Goal: Task Accomplishment & Management: Use online tool/utility

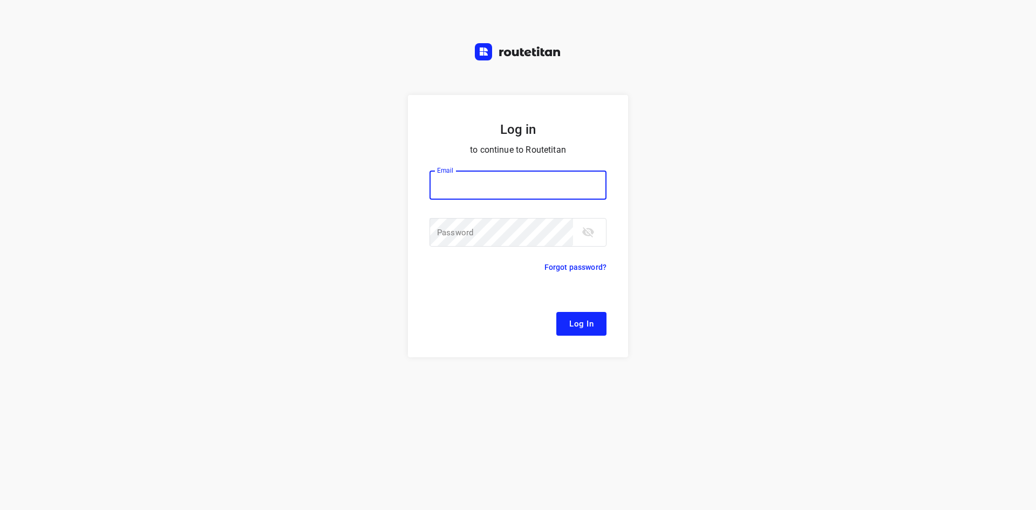
click at [497, 197] on input "email" at bounding box center [517, 184] width 177 height 29
type input "[EMAIL_ADDRESS][DOMAIN_NAME]"
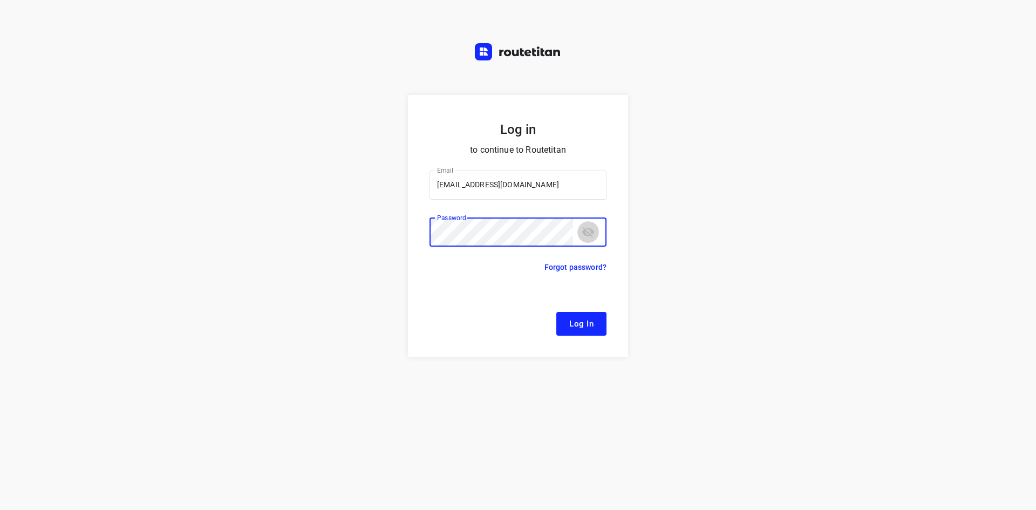
click at [597, 231] on button "toggle password visibility" at bounding box center [588, 232] width 22 height 22
click at [556, 312] on button "Log In" at bounding box center [581, 324] width 50 height 24
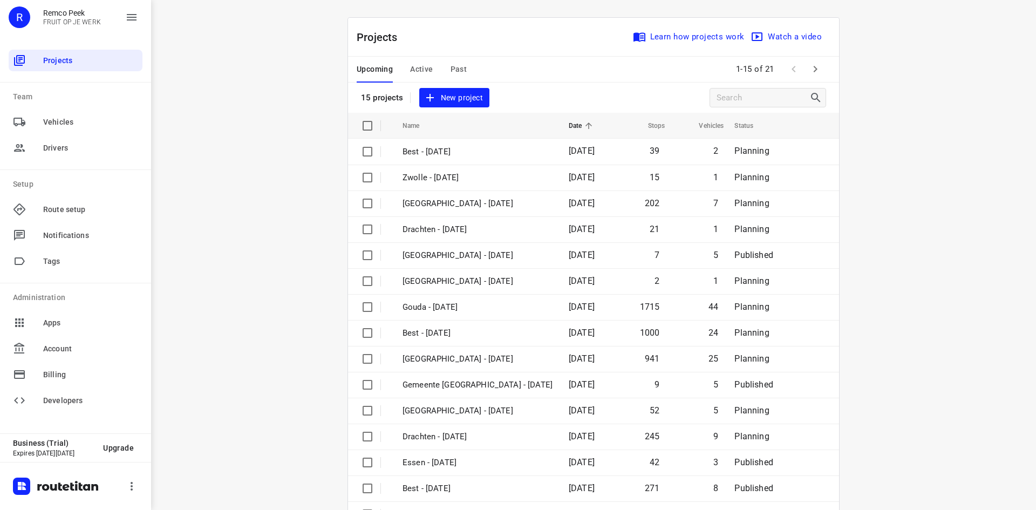
click at [416, 71] on span "Active" at bounding box center [421, 69] width 23 height 13
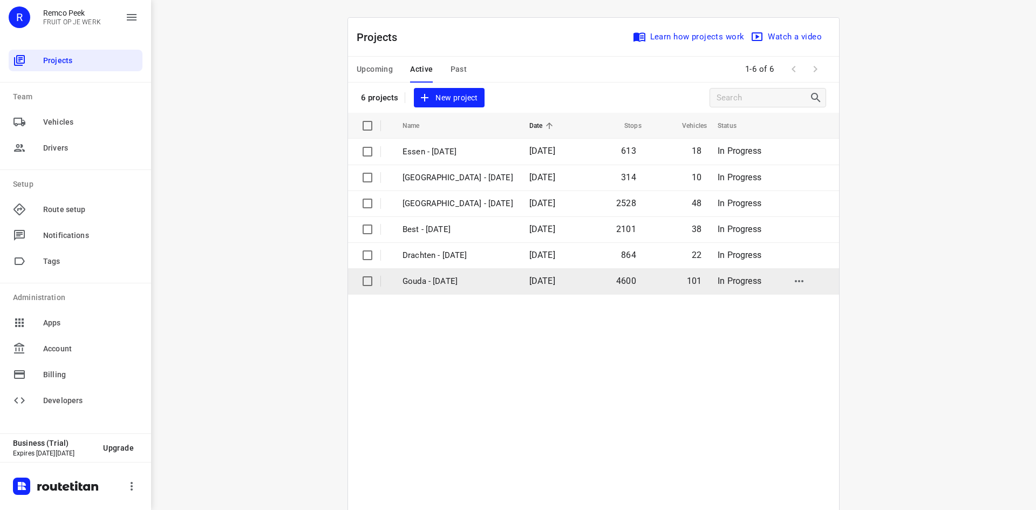
click at [441, 269] on td "Gouda - [DATE]" at bounding box center [456, 281] width 129 height 26
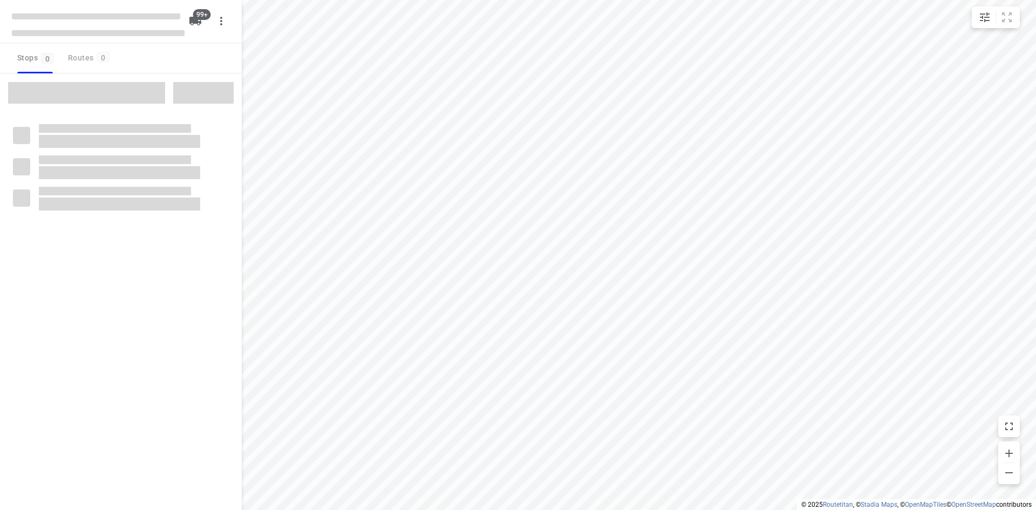
type input "distance"
checkbox input "true"
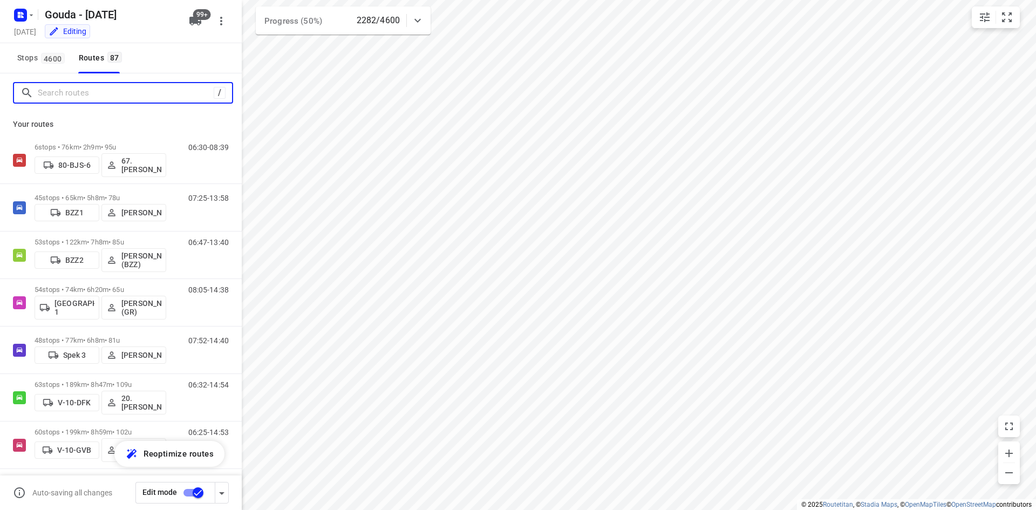
click at [92, 94] on input "Search routes" at bounding box center [126, 93] width 176 height 17
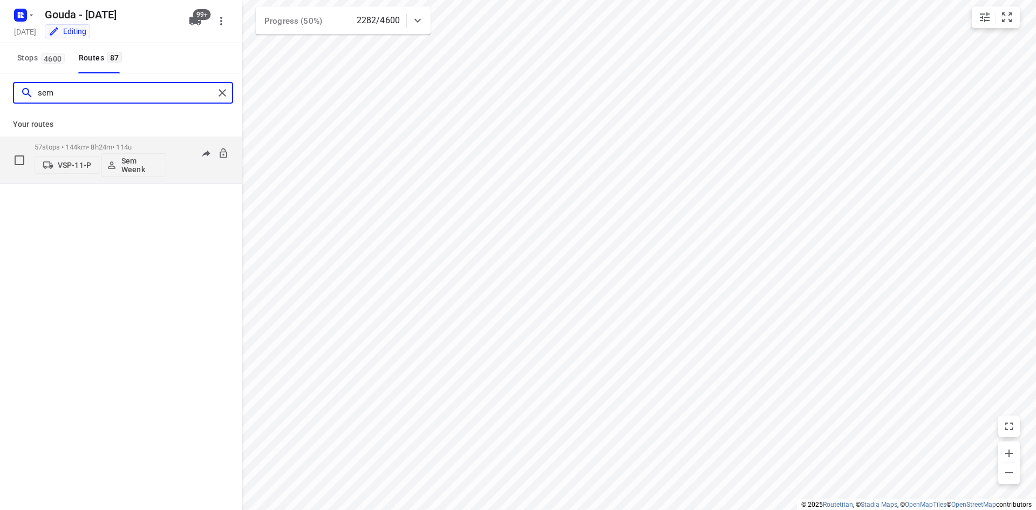
type input "sem"
click at [91, 147] on p "57 stops • 144km • 8h24m • 114u" at bounding box center [101, 147] width 132 height 8
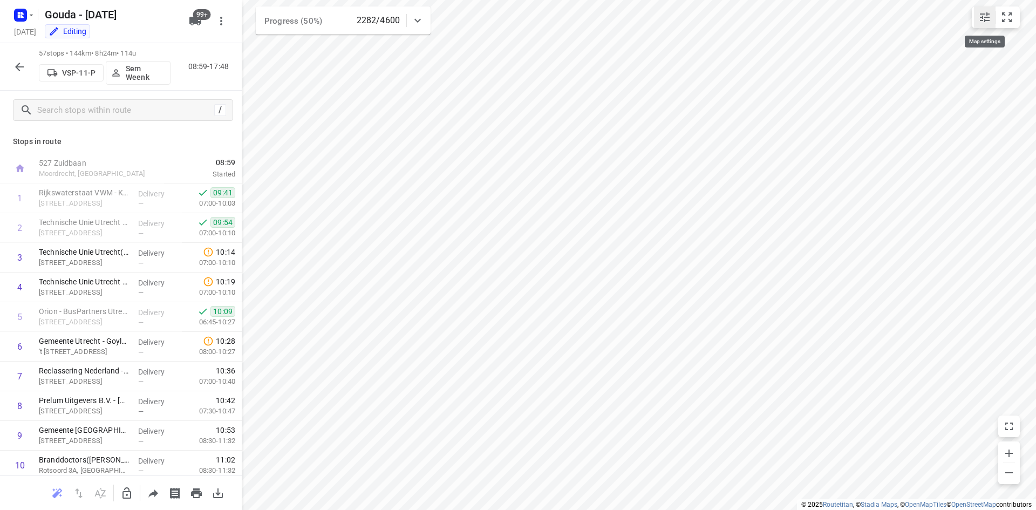
click at [983, 22] on icon "small contained button group" at bounding box center [984, 17] width 13 height 13
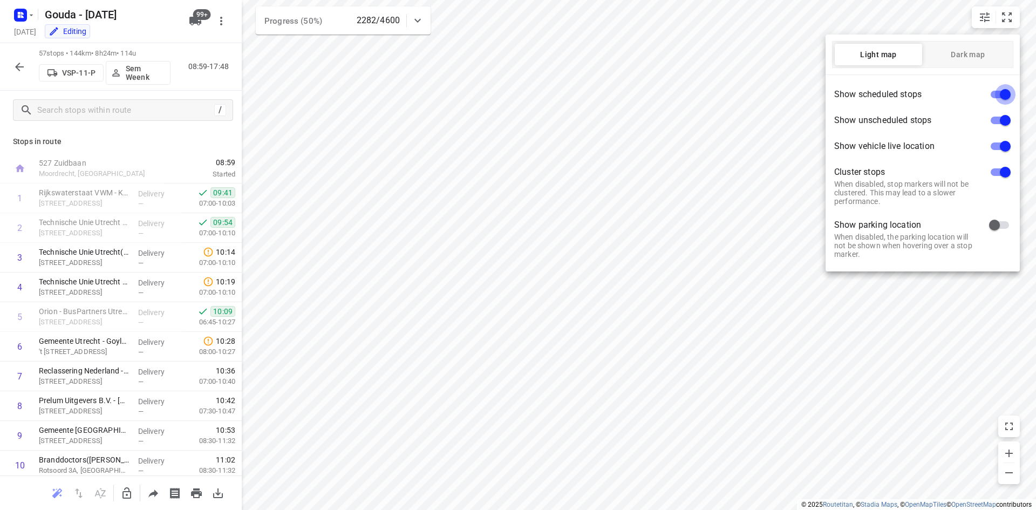
click at [1005, 94] on input "checkbox" at bounding box center [1004, 94] width 61 height 20
checkbox input "false"
click at [1003, 123] on input "checkbox" at bounding box center [1004, 120] width 61 height 20
checkbox input "false"
click at [1001, 143] on input "checkbox" at bounding box center [1004, 146] width 61 height 20
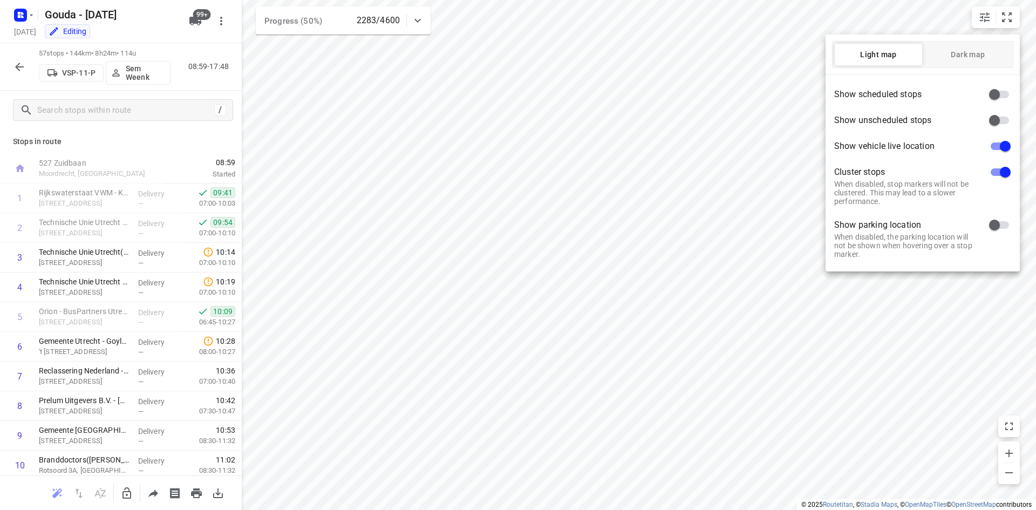
checkbox input "false"
click at [1000, 170] on input "checkbox" at bounding box center [1004, 172] width 61 height 20
checkbox input "false"
click at [781, 200] on div at bounding box center [518, 255] width 1036 height 510
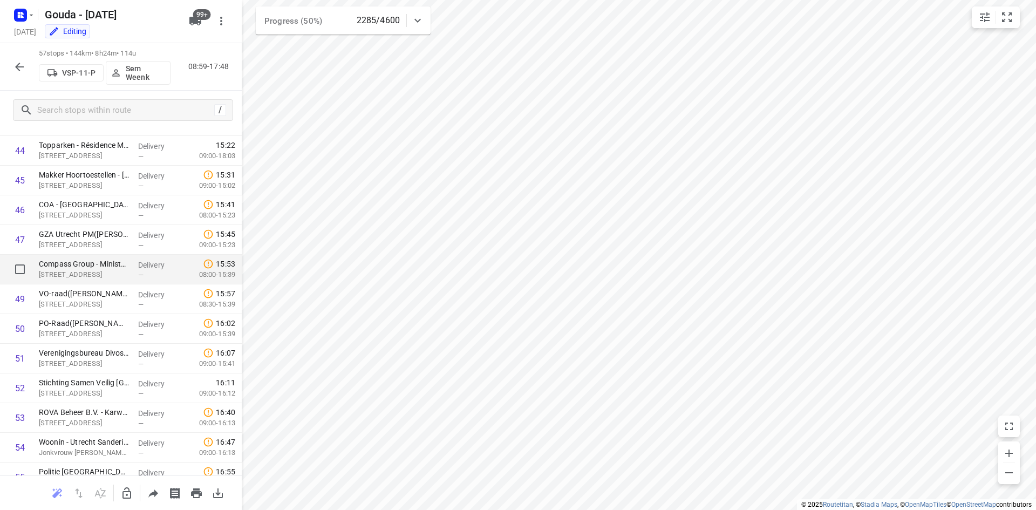
scroll to position [1429, 0]
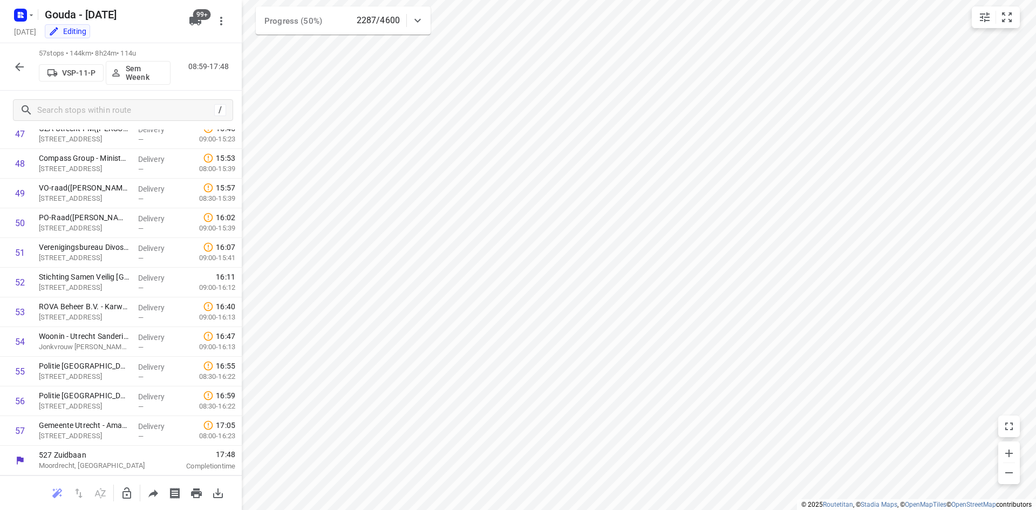
drag, startPoint x: 111, startPoint y: 99, endPoint x: 113, endPoint y: 106, distance: 7.9
click at [111, 100] on div "/" at bounding box center [121, 110] width 242 height 39
click at [116, 109] on input "text" at bounding box center [135, 110] width 194 height 17
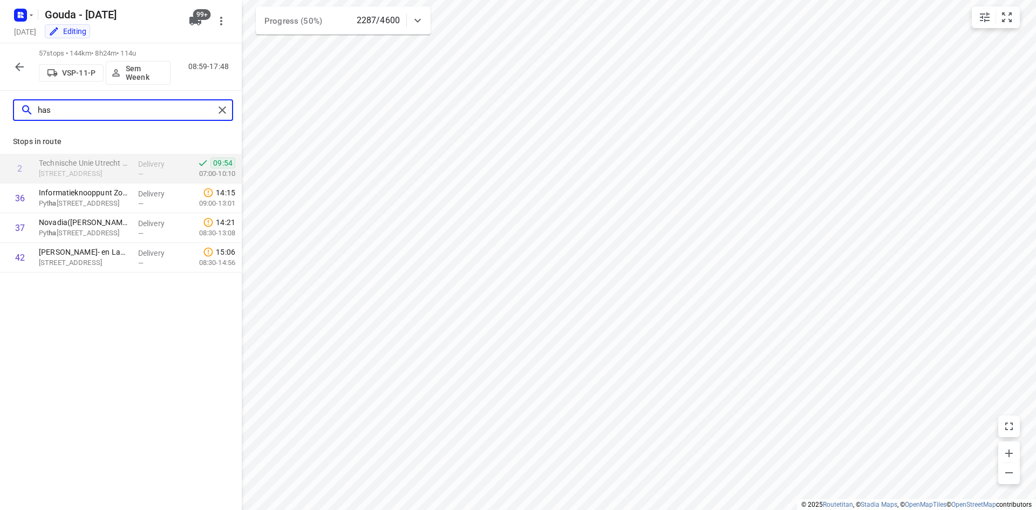
scroll to position [0, 0]
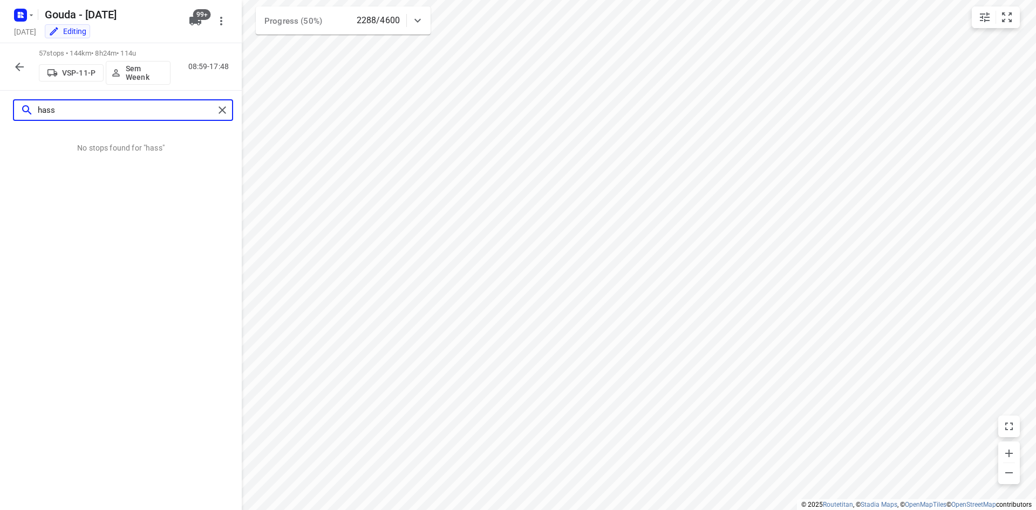
type input "hass"
click at [19, 69] on icon "button" at bounding box center [19, 66] width 13 height 13
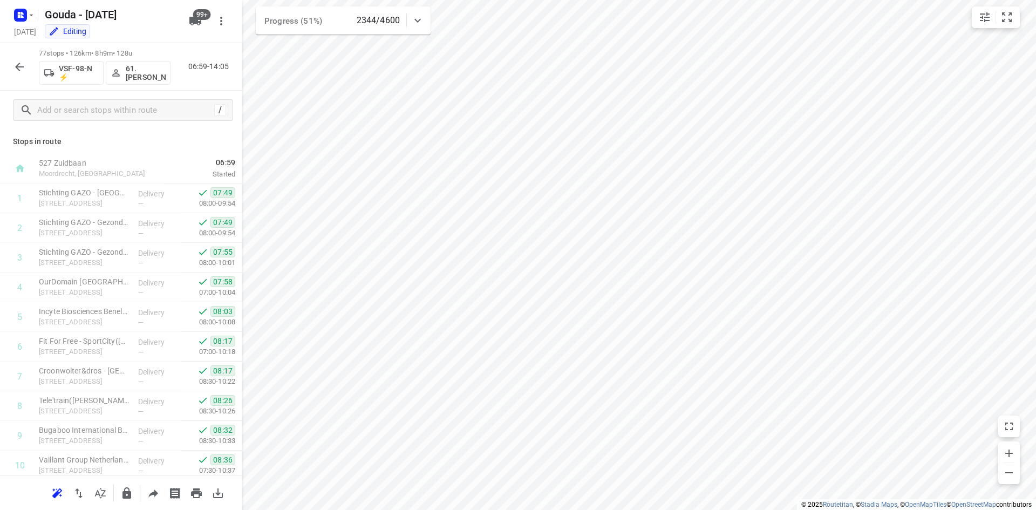
click at [32, 61] on div "77 stops • 126km • 8h9m • 128u VSF-98-N ⚡ 61.[PERSON_NAME] 06:59-14:05" at bounding box center [121, 66] width 242 height 47
click at [26, 63] on button "button" at bounding box center [20, 67] width 22 height 22
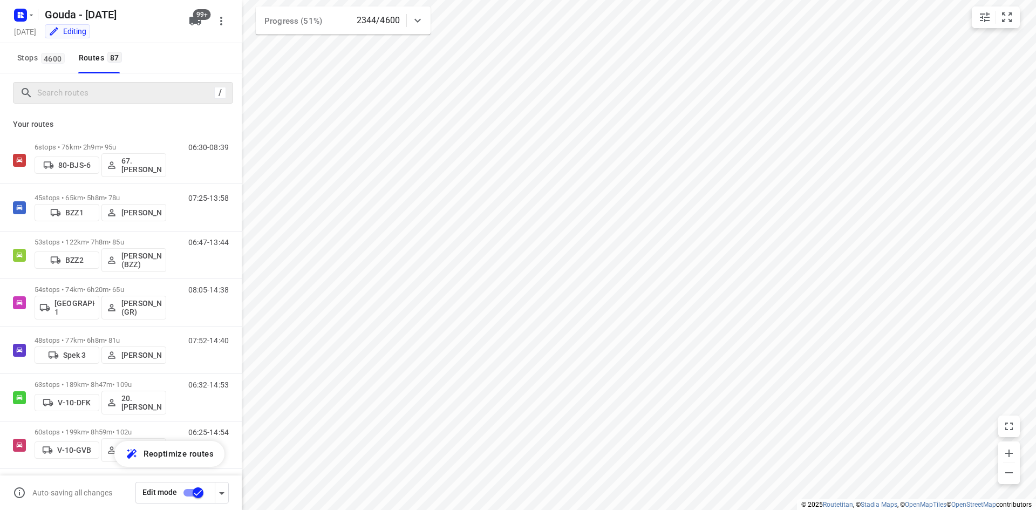
click at [75, 102] on div "/" at bounding box center [123, 93] width 220 height 22
click at [75, 101] on input "Search routes" at bounding box center [126, 93] width 176 height 17
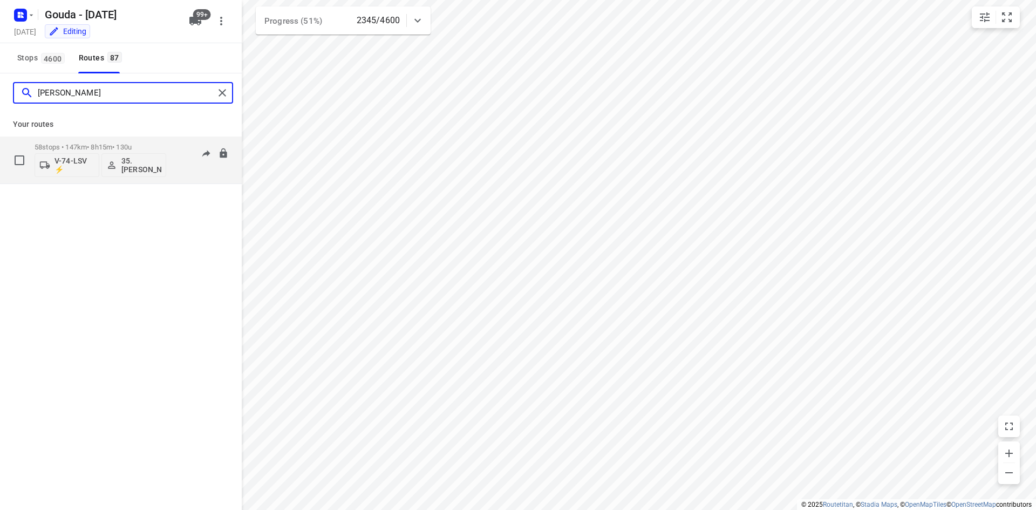
type input "[PERSON_NAME]"
click at [155, 148] on p "58 stops • 147km • 8h15m • 130u" at bounding box center [101, 147] width 132 height 8
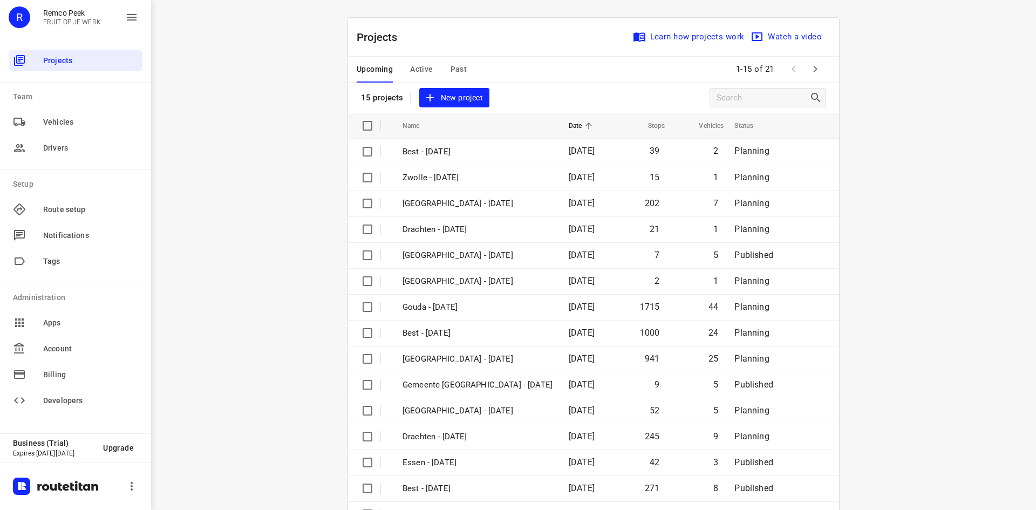
click at [410, 54] on div "Projects Learn how projects work Watch a video" at bounding box center [593, 37] width 491 height 39
click at [414, 67] on span "Active" at bounding box center [421, 69] width 23 height 13
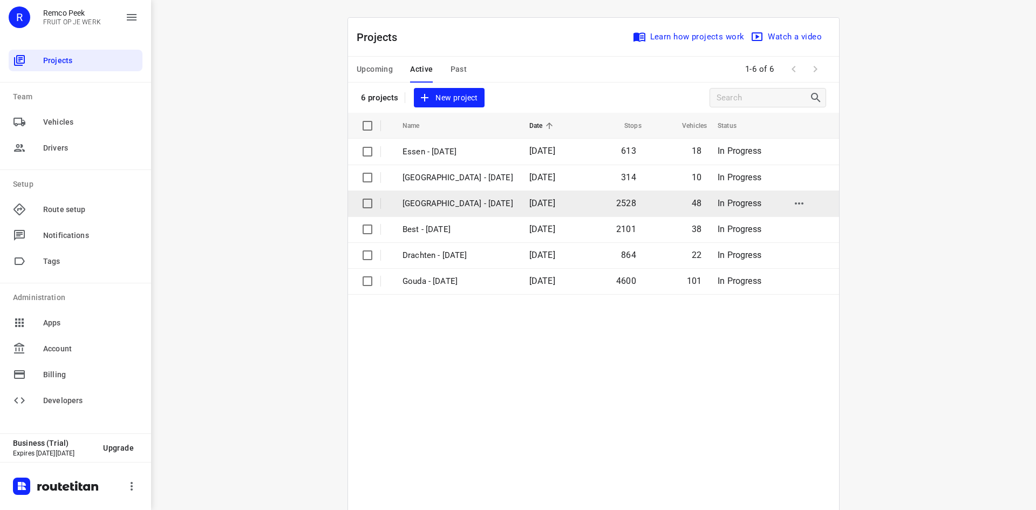
click at [422, 211] on td "Zwolle - Monday" at bounding box center [456, 203] width 129 height 26
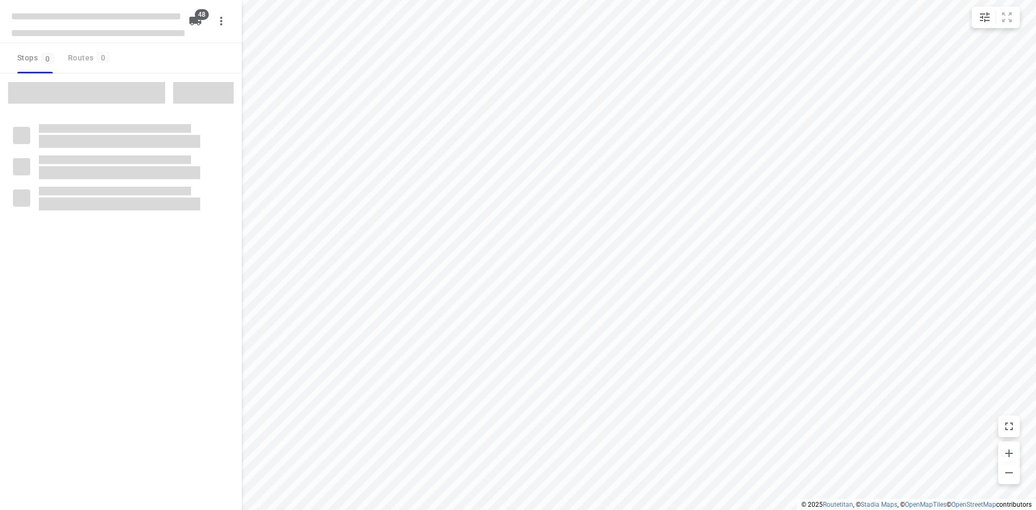
type input "distance"
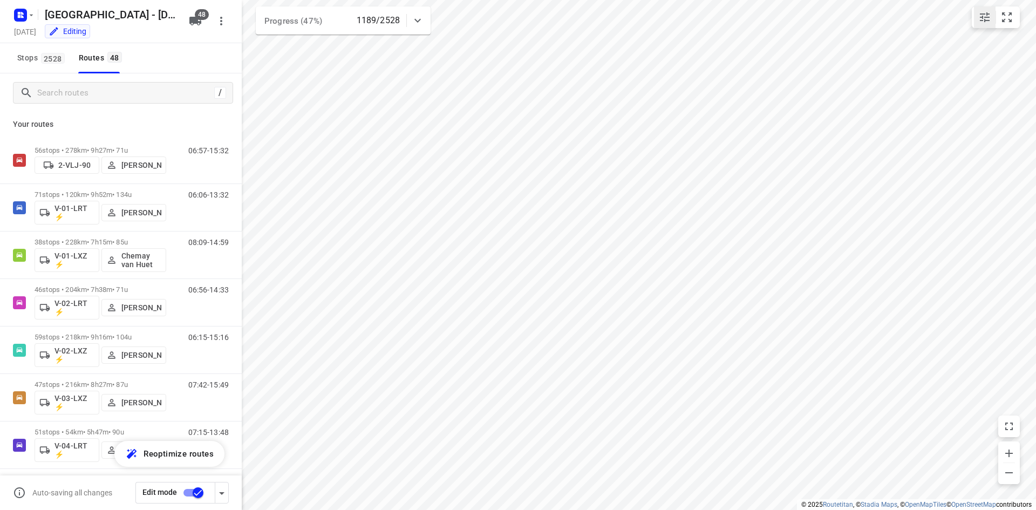
click at [982, 13] on icon "small contained button group" at bounding box center [984, 17] width 13 height 13
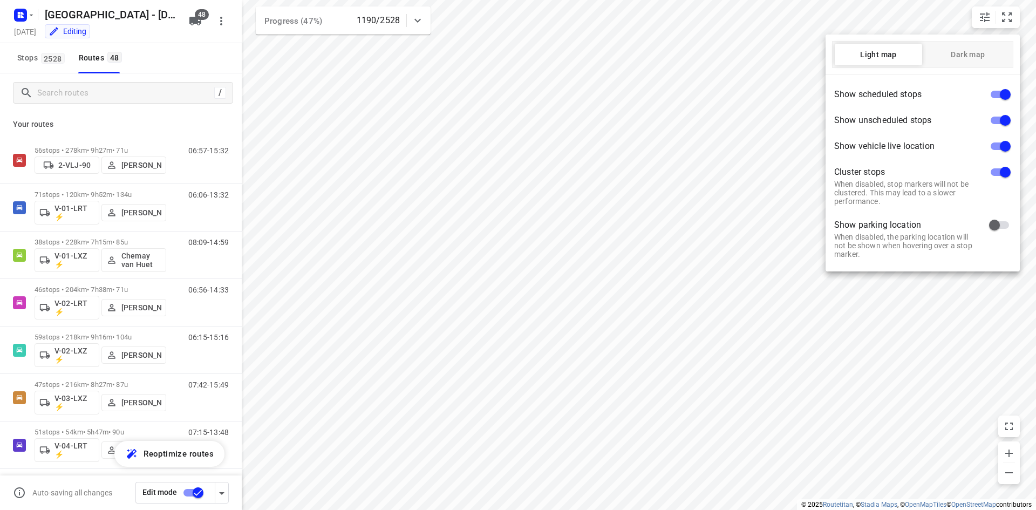
click at [1002, 146] on input "checkbox" at bounding box center [1004, 146] width 61 height 20
checkbox input "false"
click at [1003, 121] on input "checkbox" at bounding box center [1004, 120] width 61 height 20
checkbox input "false"
click at [1007, 97] on input "checkbox" at bounding box center [1004, 94] width 61 height 20
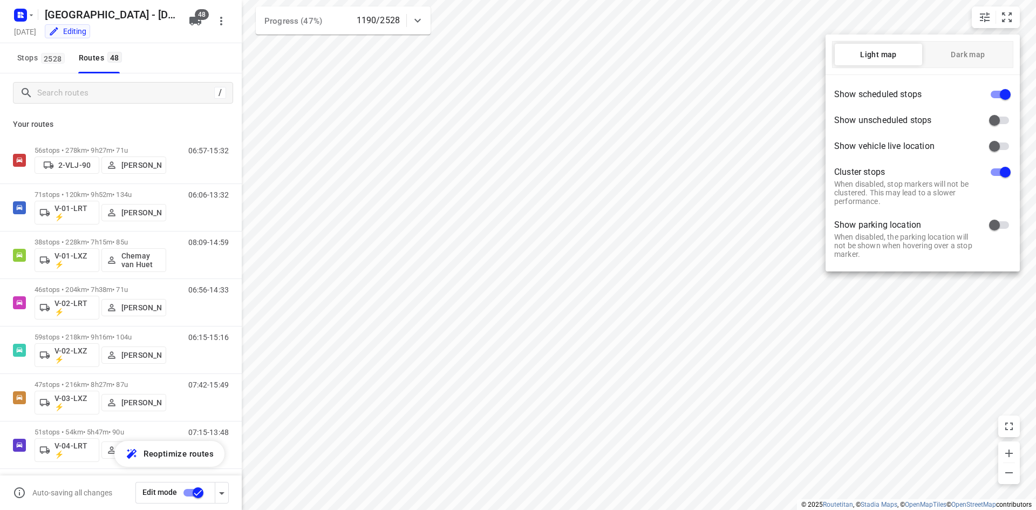
checkbox input "false"
click at [1001, 173] on input "checkbox" at bounding box center [1004, 172] width 61 height 20
checkbox input "false"
drag, startPoint x: 636, startPoint y: 278, endPoint x: 647, endPoint y: 279, distance: 10.4
click at [638, 278] on div at bounding box center [518, 255] width 1036 height 510
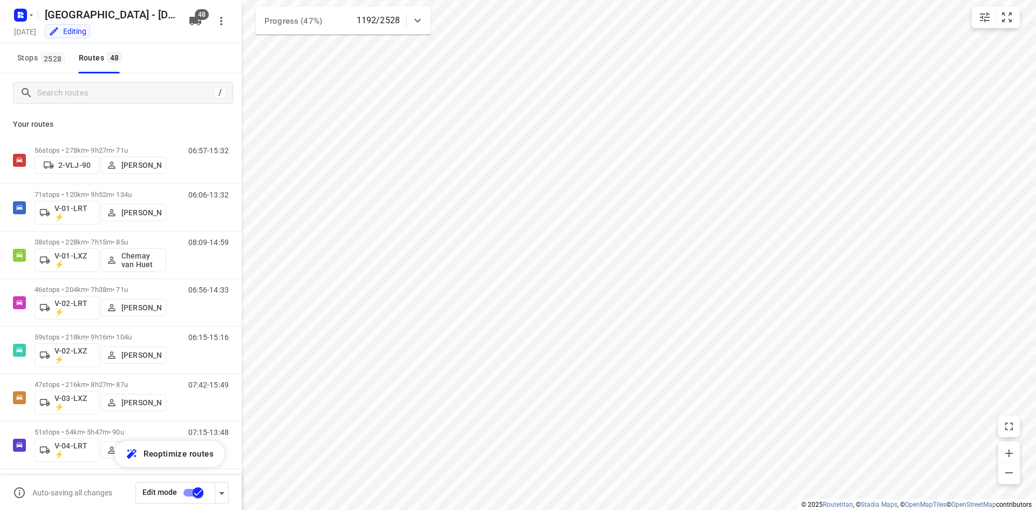
click at [158, 118] on div "Your routes 56 stops • 278km • 9h27m • 71u 2-VLJ-90 Fikri Mizaz 06:57-15:32 71 …" at bounding box center [121, 326] width 242 height 428
click at [105, 87] on input "Search routes" at bounding box center [126, 93] width 176 height 17
